Goal: Transaction & Acquisition: Purchase product/service

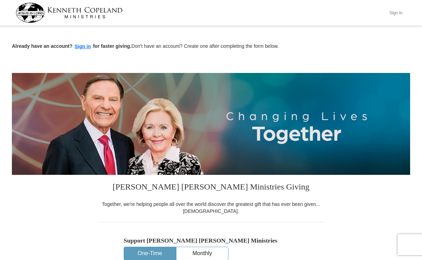
click at [391, 13] on button "Sign In" at bounding box center [395, 12] width 21 height 11
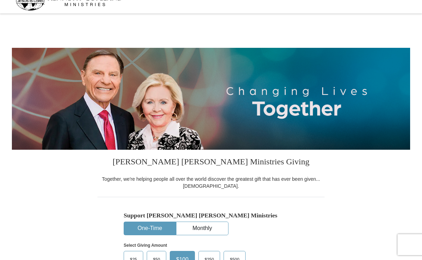
select select "VA"
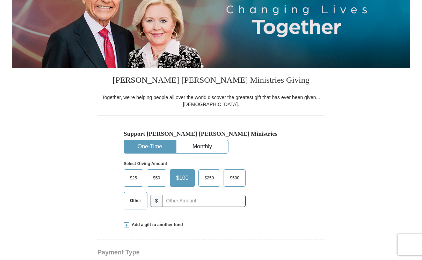
scroll to position [96, 0]
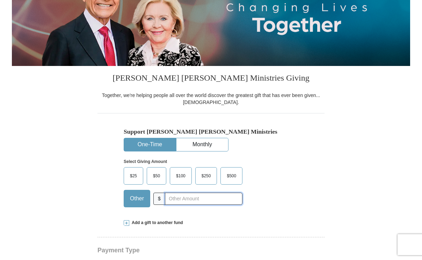
click at [184, 199] on input "text" at bounding box center [204, 199] width 78 height 12
type input "5"
click at [193, 207] on div "$25 $50 $100 $250 $500 Other $" at bounding box center [183, 189] width 119 height 45
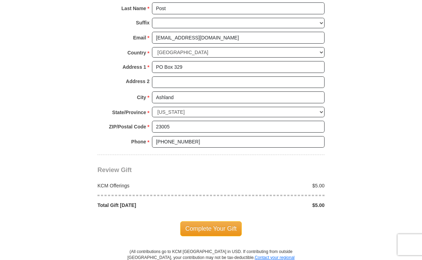
scroll to position [503, 0]
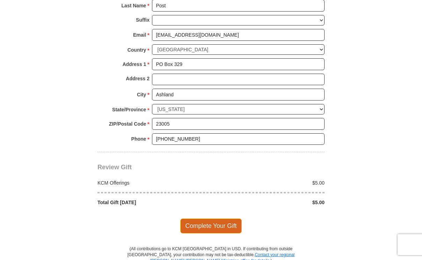
click at [230, 219] on span "Complete Your Gift" at bounding box center [211, 226] width 62 height 15
